Goal: Information Seeking & Learning: Understand process/instructions

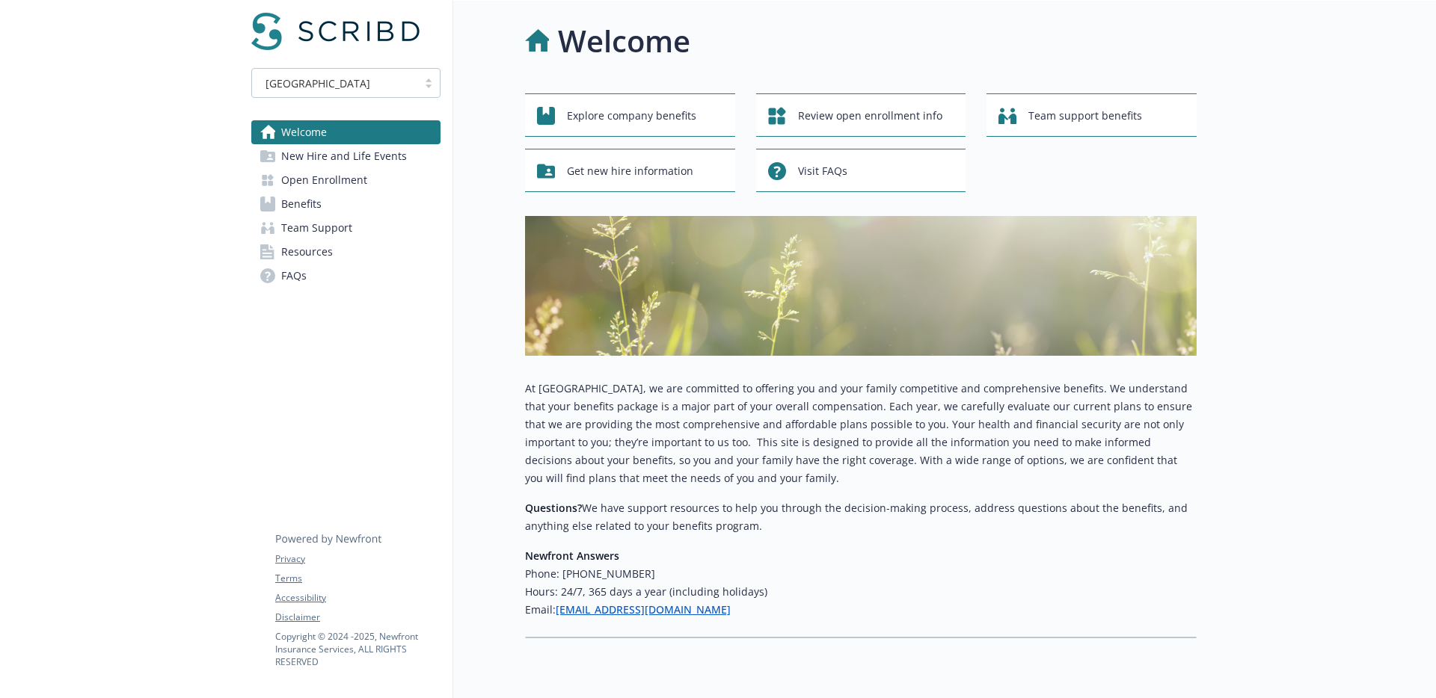
click at [336, 185] on span "Open Enrollment" at bounding box center [324, 180] width 86 height 24
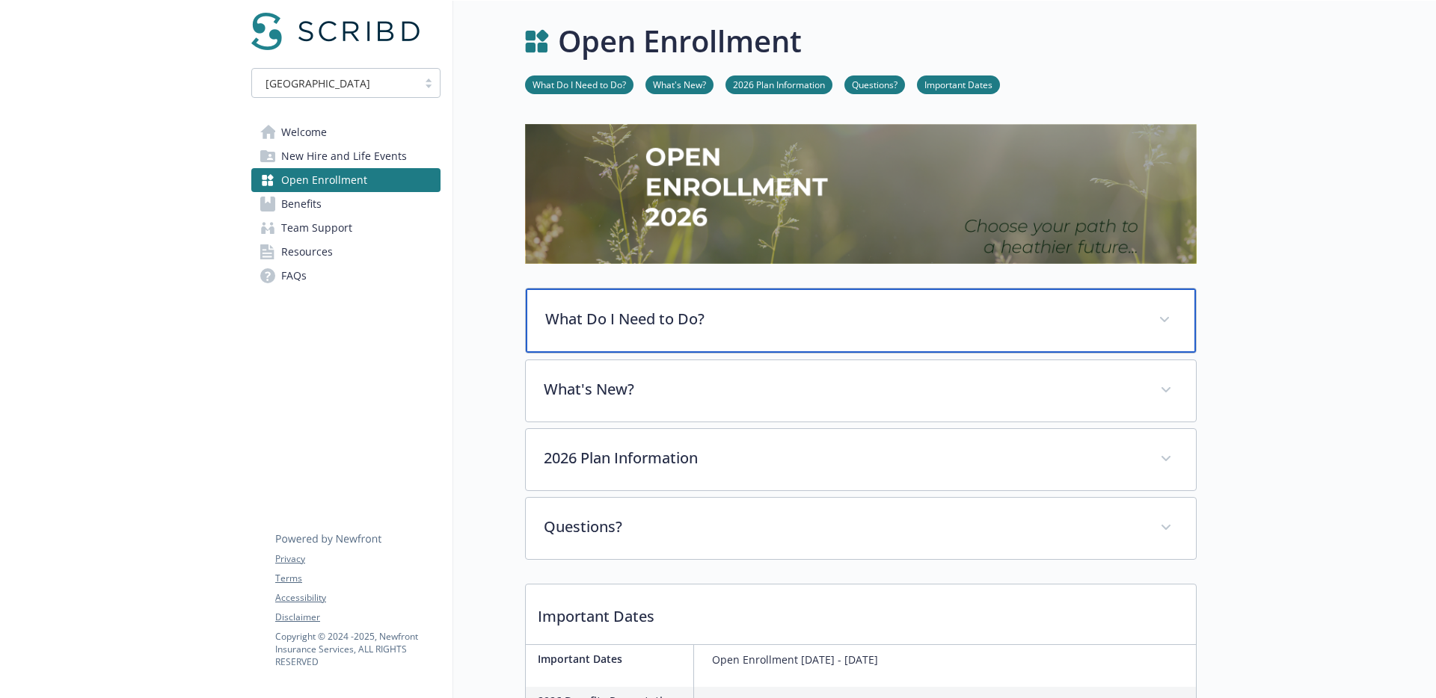
click at [695, 334] on div "What Do I Need to Do?" at bounding box center [861, 321] width 670 height 64
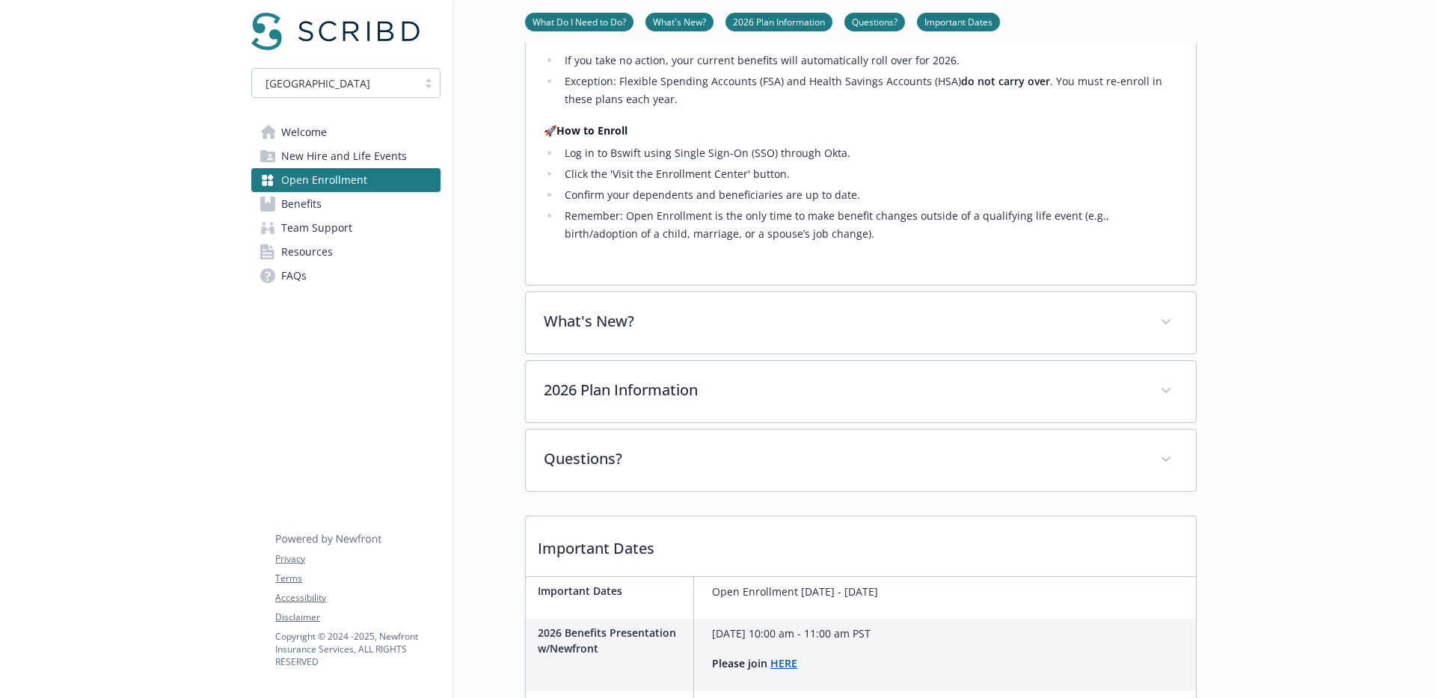
scroll to position [600, 0]
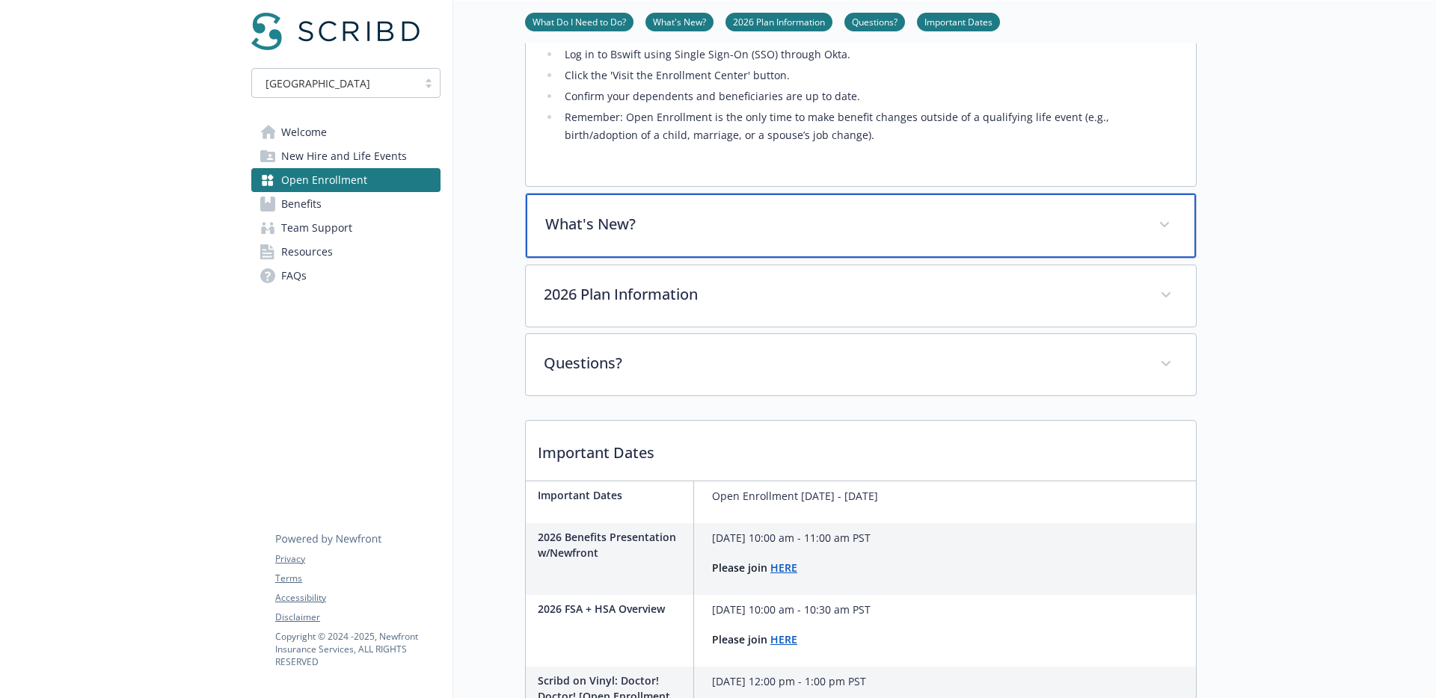
click at [705, 236] on p "What's New?" at bounding box center [842, 224] width 595 height 22
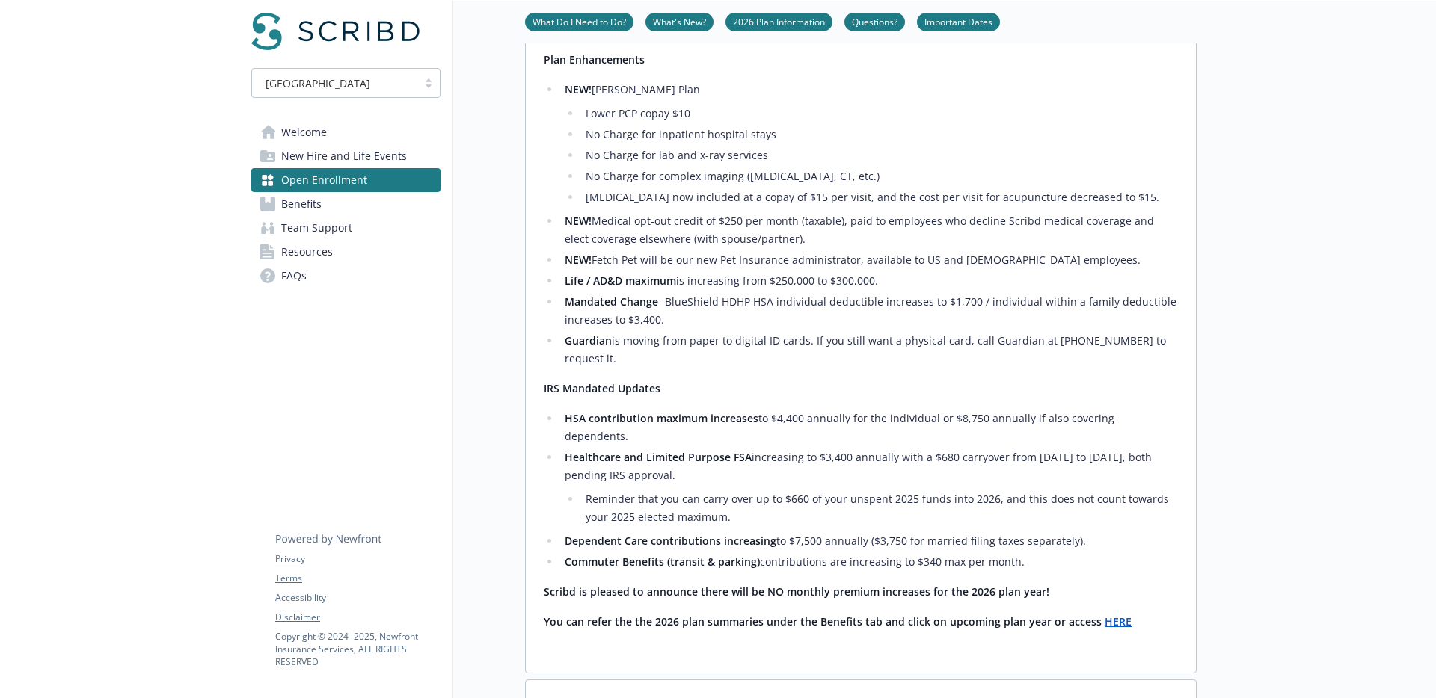
scroll to position [830, 0]
